Goal: Task Accomplishment & Management: Use online tool/utility

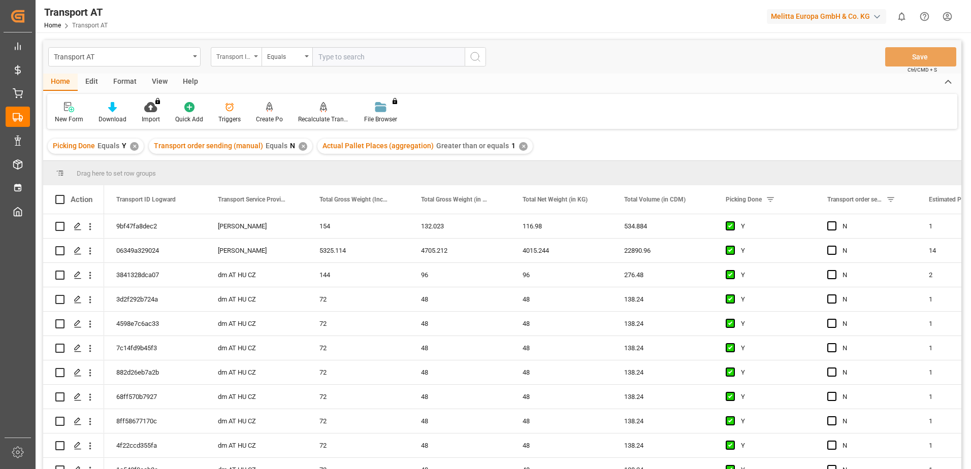
click at [247, 56] on div "Transport ID Logward" at bounding box center [233, 56] width 35 height 12
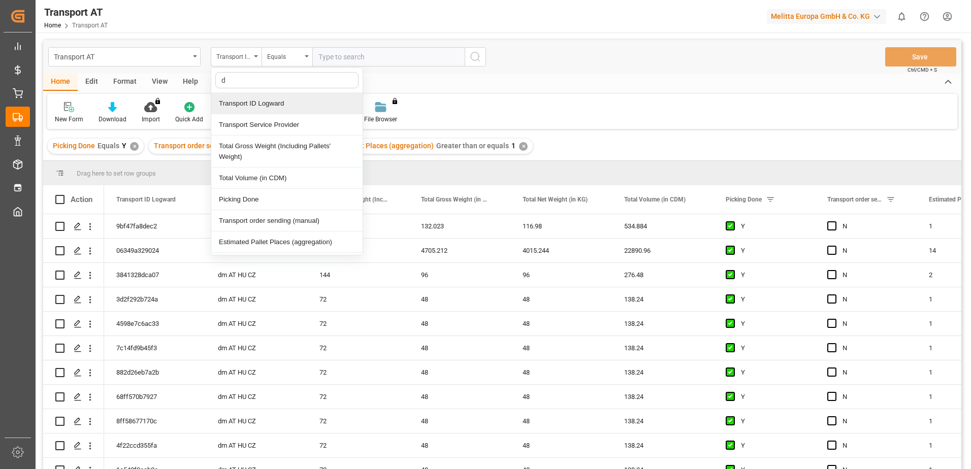
type input "do"
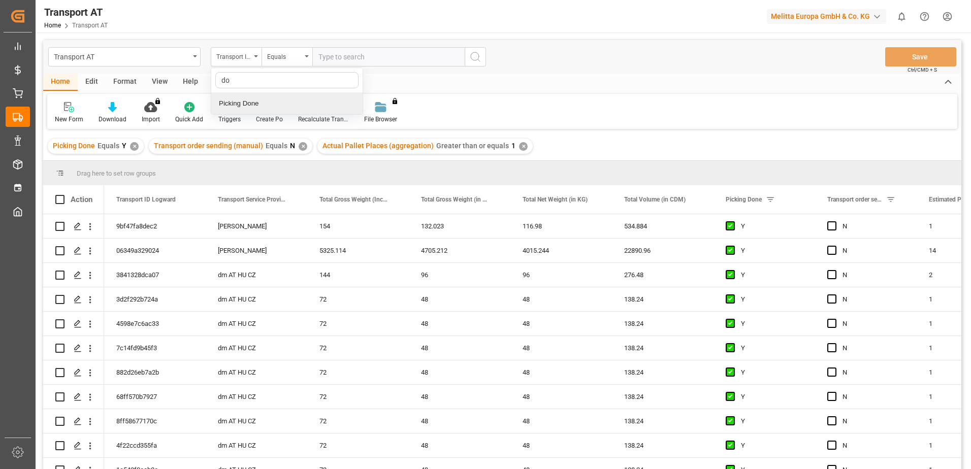
click at [272, 103] on div "Picking Done" at bounding box center [286, 103] width 151 height 21
click at [340, 53] on input "text" at bounding box center [388, 56] width 152 height 19
type input "Y"
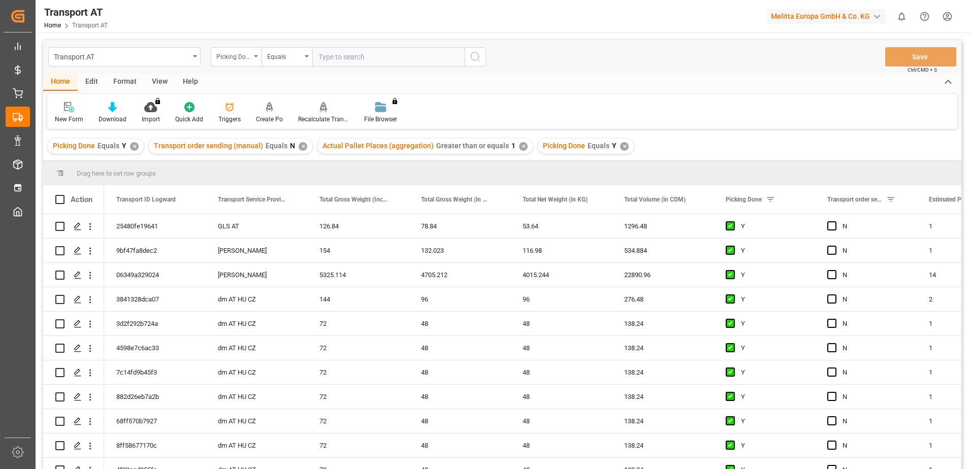
click at [255, 56] on icon "open menu" at bounding box center [256, 56] width 4 height 2
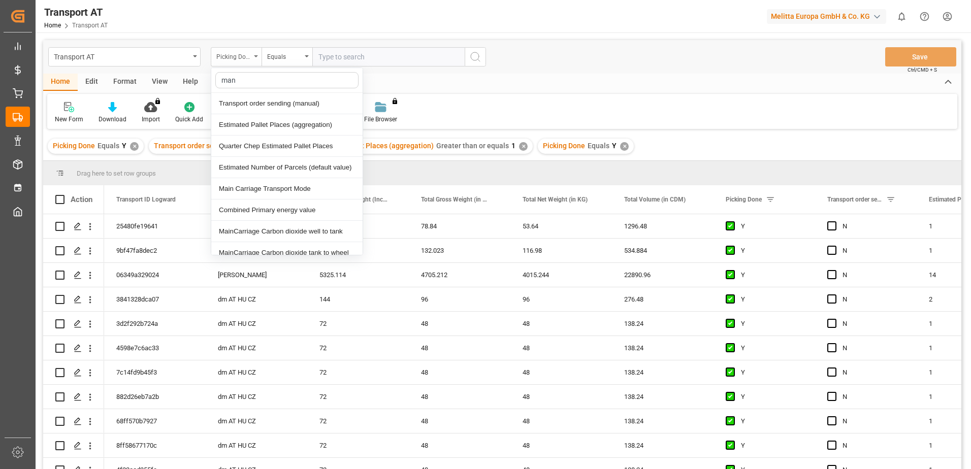
type input "manu"
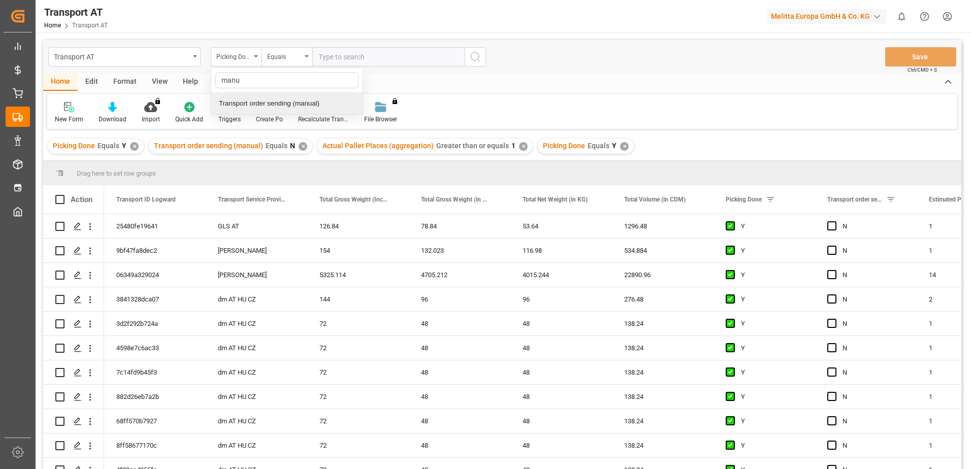
click at [259, 104] on div "Transport order sending (manual)" at bounding box center [286, 103] width 151 height 21
click at [365, 64] on input "text" at bounding box center [388, 56] width 152 height 19
type input "N"
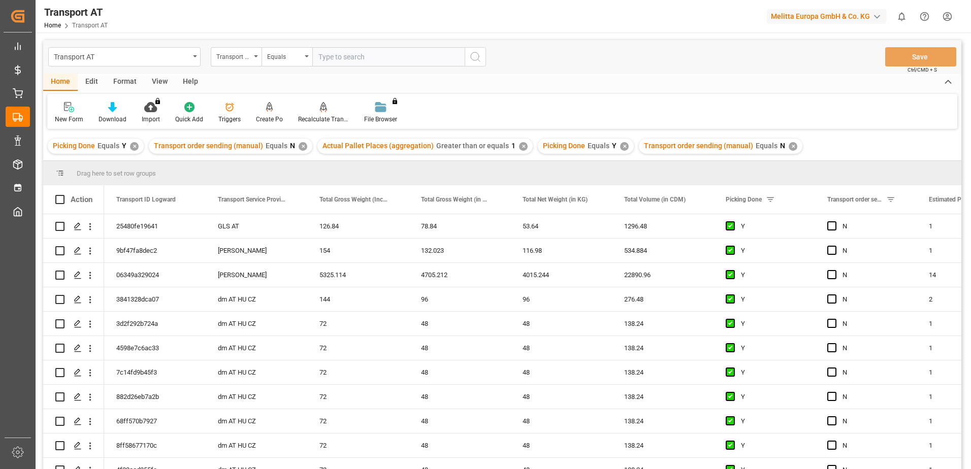
click at [256, 58] on div "Transport order sending (manual)" at bounding box center [236, 56] width 51 height 19
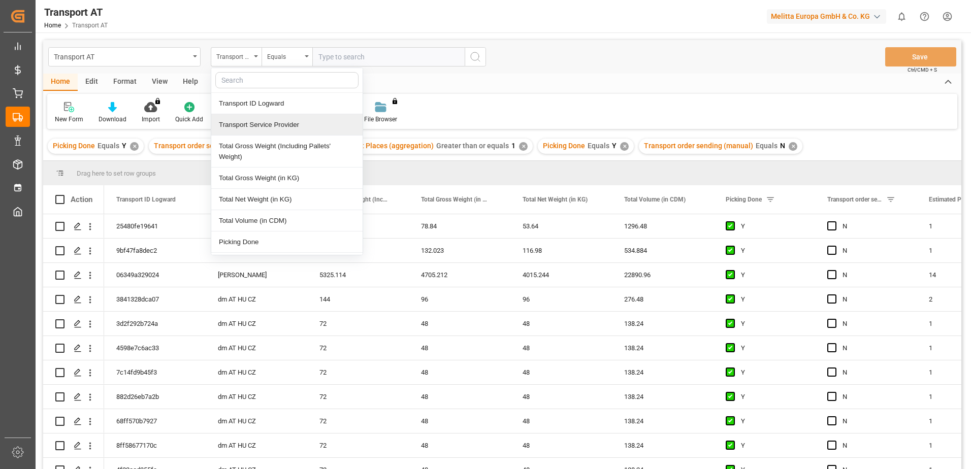
click at [263, 125] on div "Transport Service Provider" at bounding box center [286, 124] width 151 height 21
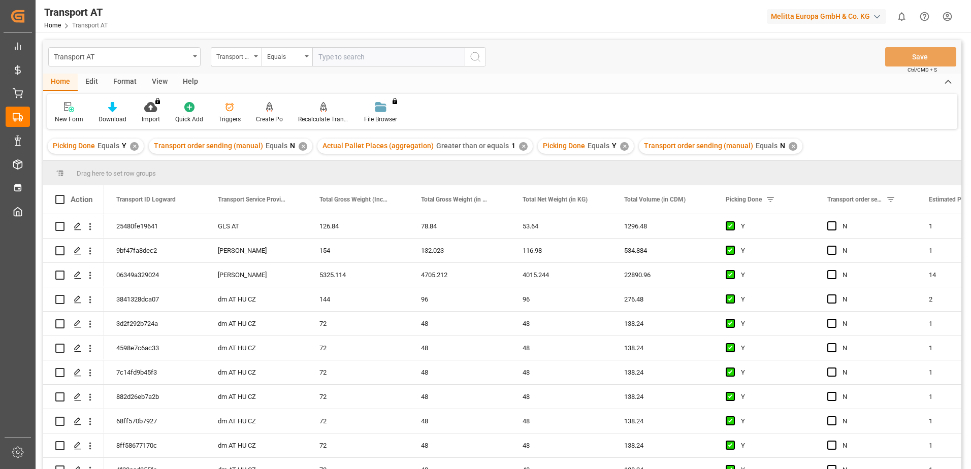
click at [331, 57] on input "text" at bounding box center [388, 56] width 152 height 19
type input "gebr [PERSON_NAME]"
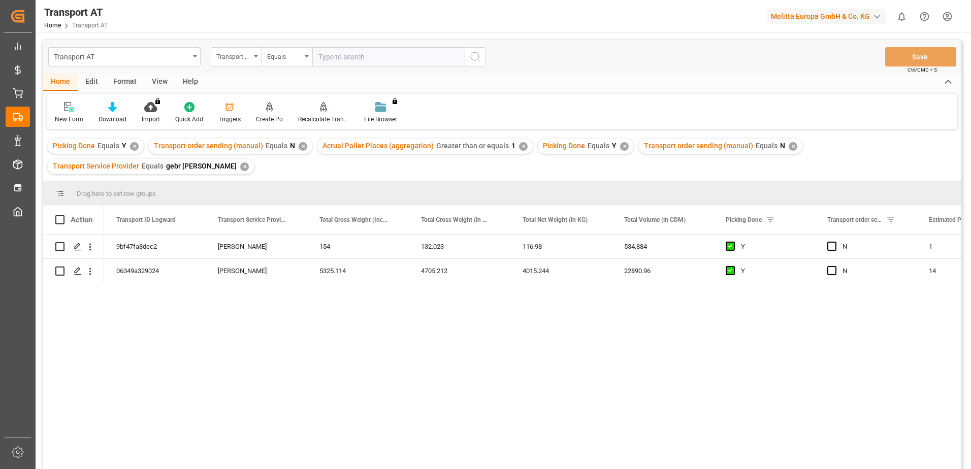
click at [165, 79] on div "View" at bounding box center [159, 82] width 31 height 17
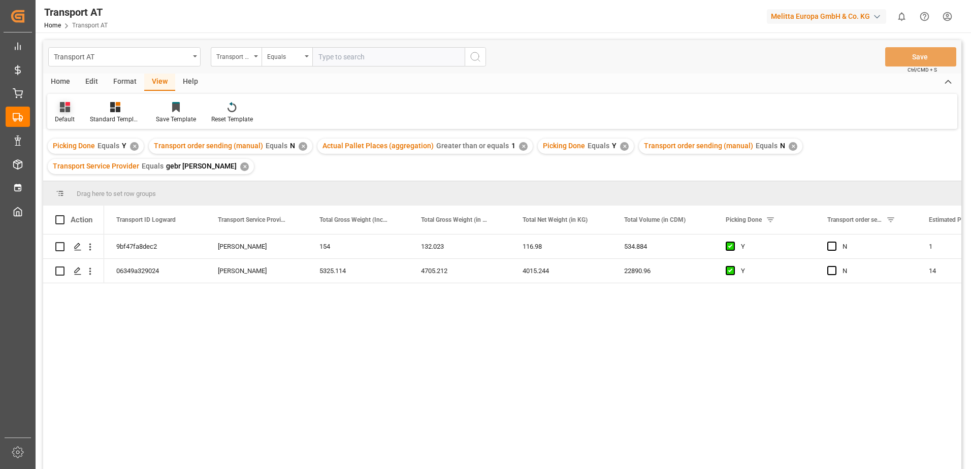
click at [81, 113] on div "Default" at bounding box center [64, 113] width 35 height 22
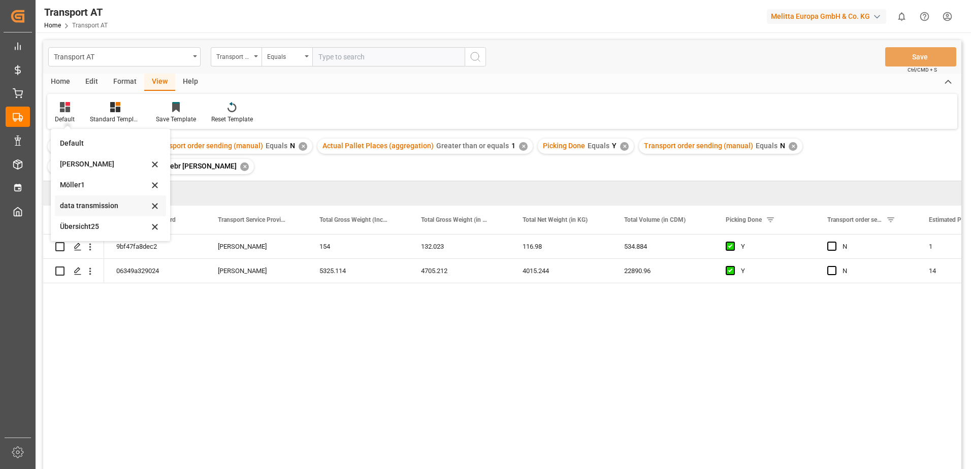
click at [102, 203] on div "data transmission" at bounding box center [104, 206] width 89 height 11
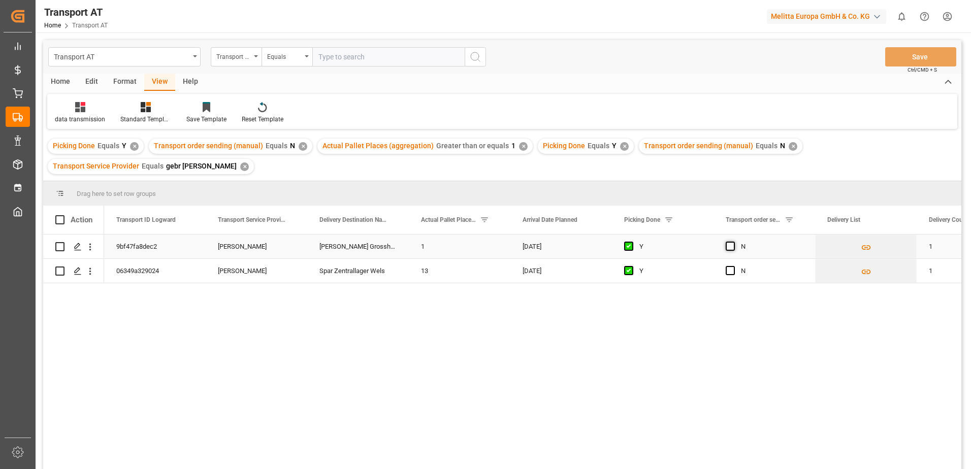
click at [730, 244] on span "Press SPACE to select this row." at bounding box center [730, 246] width 9 height 9
click at [734, 242] on input "Press SPACE to select this row." at bounding box center [734, 242] width 0 height 0
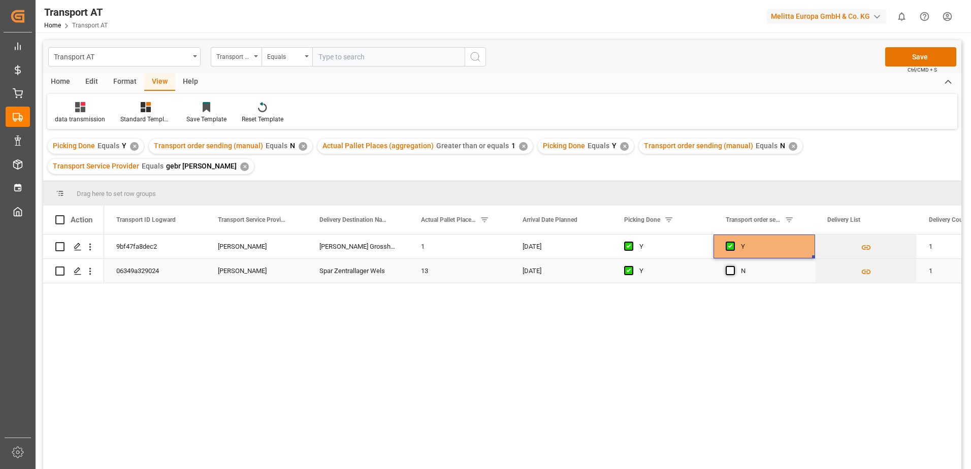
click at [732, 271] on span "Press SPACE to select this row." at bounding box center [730, 270] width 9 height 9
click at [734, 266] on input "Press SPACE to select this row." at bounding box center [734, 266] width 0 height 0
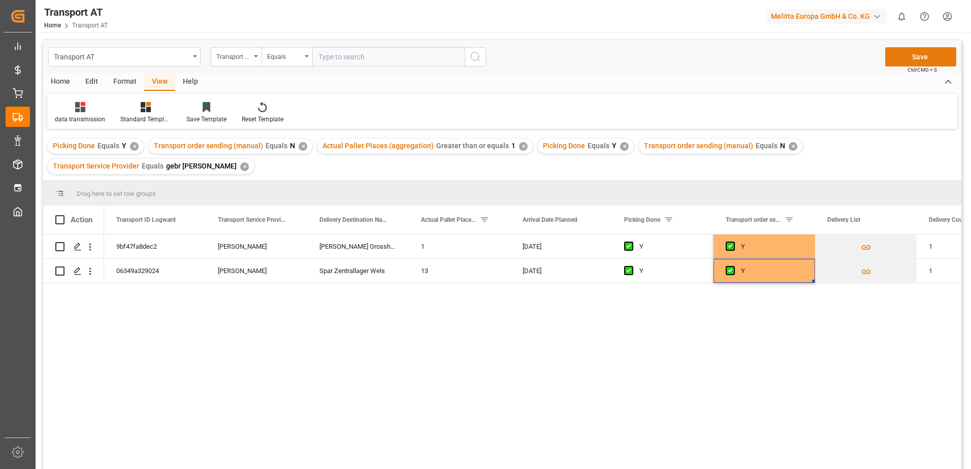
click at [915, 61] on button "Save" at bounding box center [921, 56] width 71 height 19
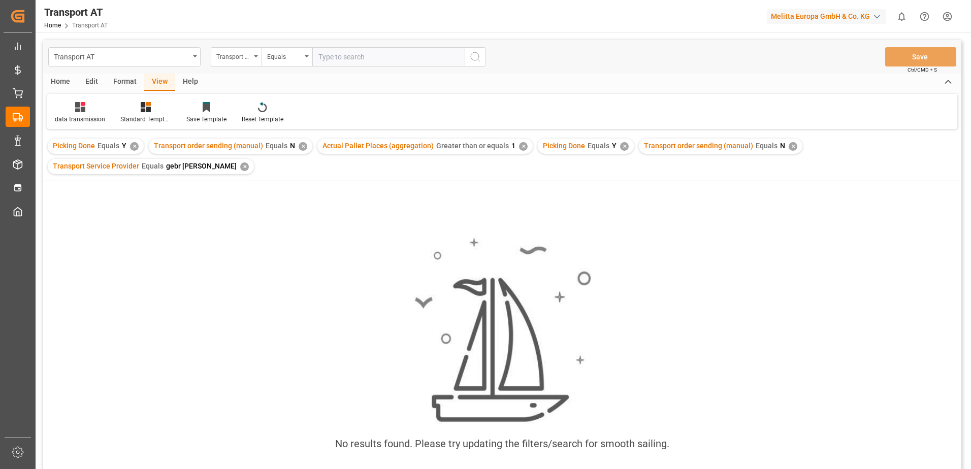
click at [519, 149] on div "✕" at bounding box center [523, 146] width 9 height 9
